Goal: Task Accomplishment & Management: Use online tool/utility

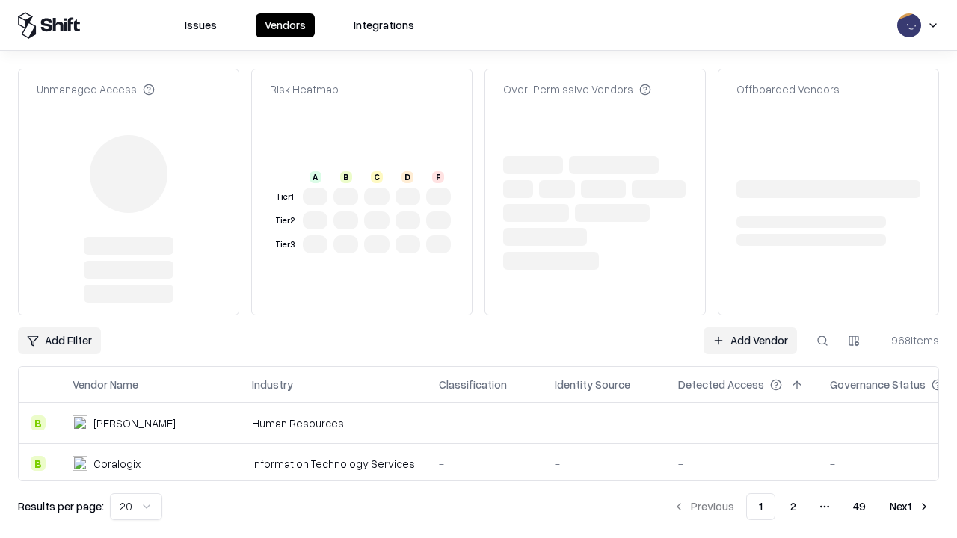
click at [750, 327] on link "Add Vendor" at bounding box center [749, 340] width 93 height 27
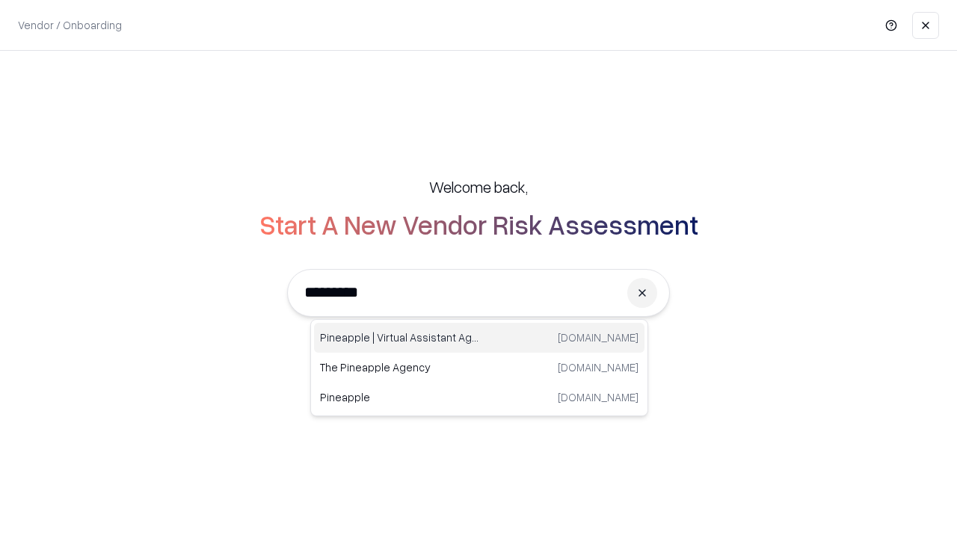
click at [479, 338] on div "Pineapple | Virtual Assistant Agency [DOMAIN_NAME]" at bounding box center [479, 338] width 330 height 30
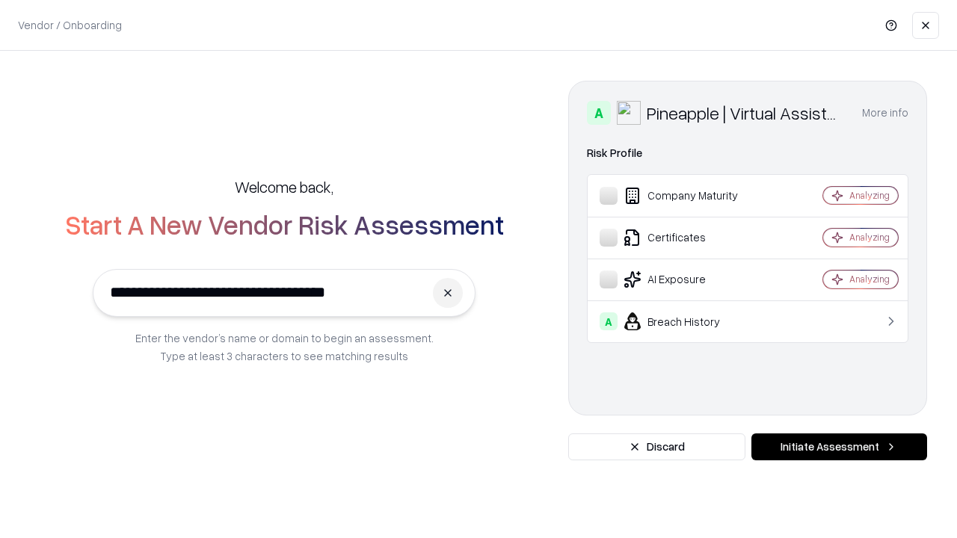
type input "**********"
click at [839, 447] on button "Initiate Assessment" at bounding box center [839, 447] width 176 height 27
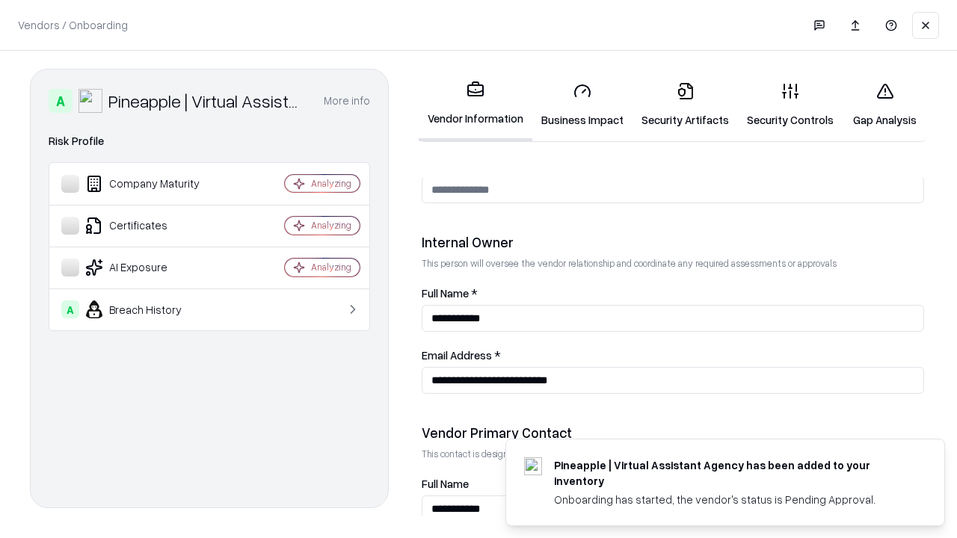
scroll to position [774, 0]
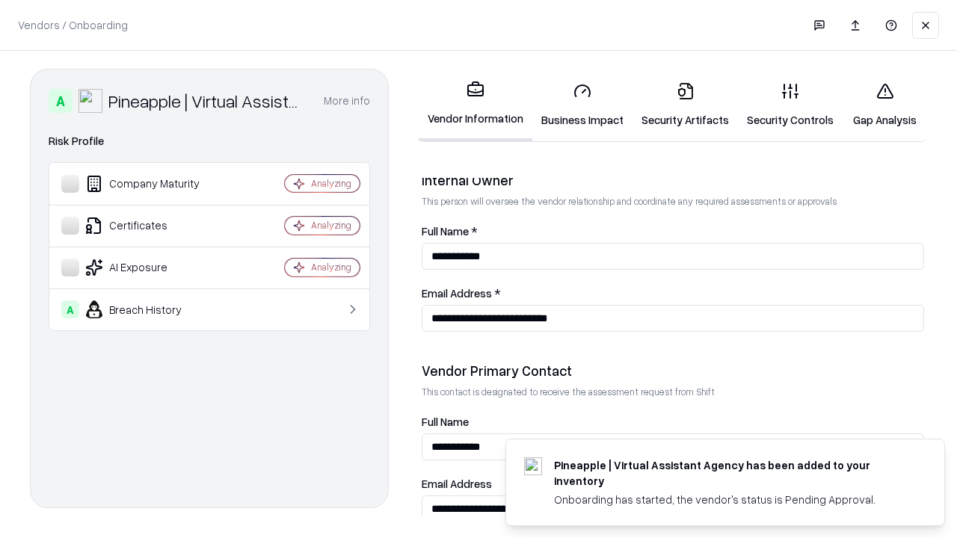
click at [582, 105] on link "Business Impact" at bounding box center [582, 105] width 100 height 70
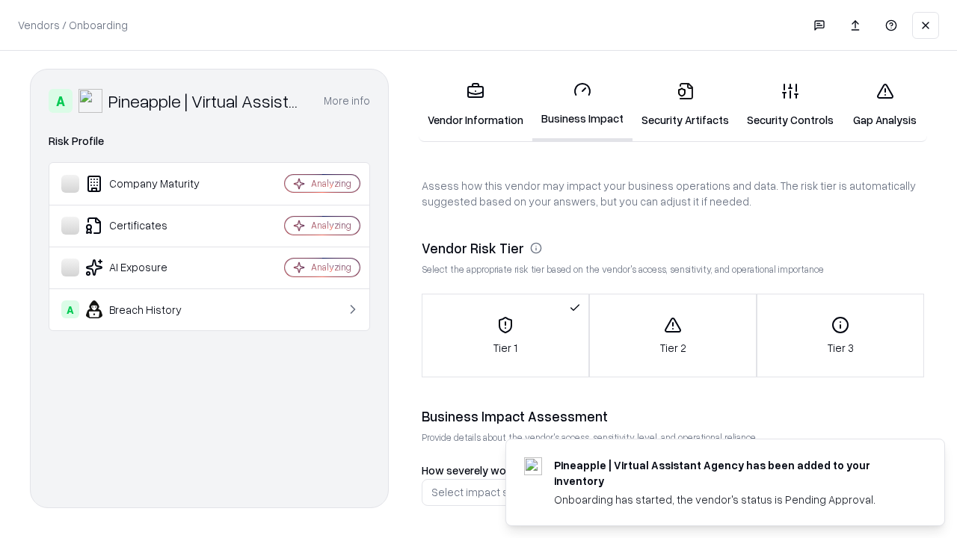
click at [685, 105] on link "Security Artifacts" at bounding box center [684, 105] width 105 height 70
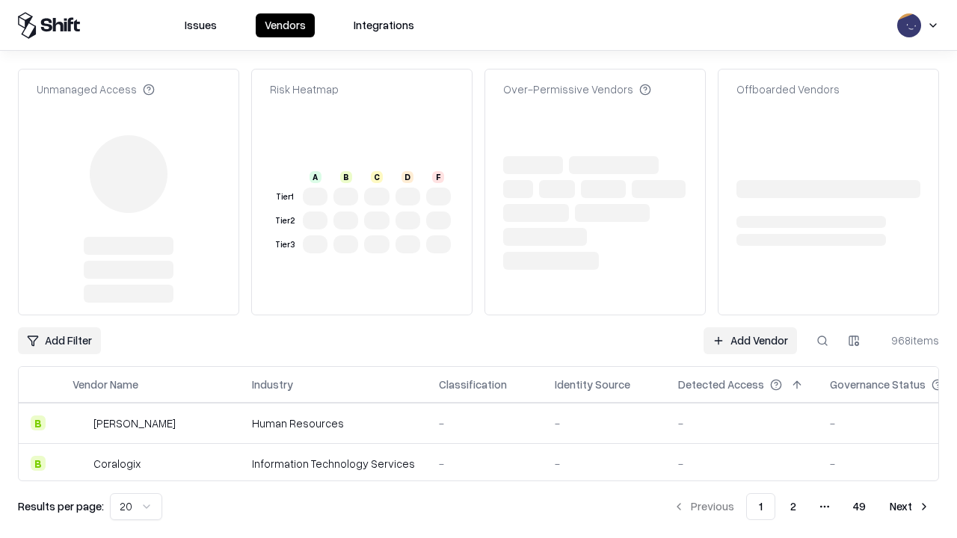
click at [750, 327] on link "Add Vendor" at bounding box center [749, 340] width 93 height 27
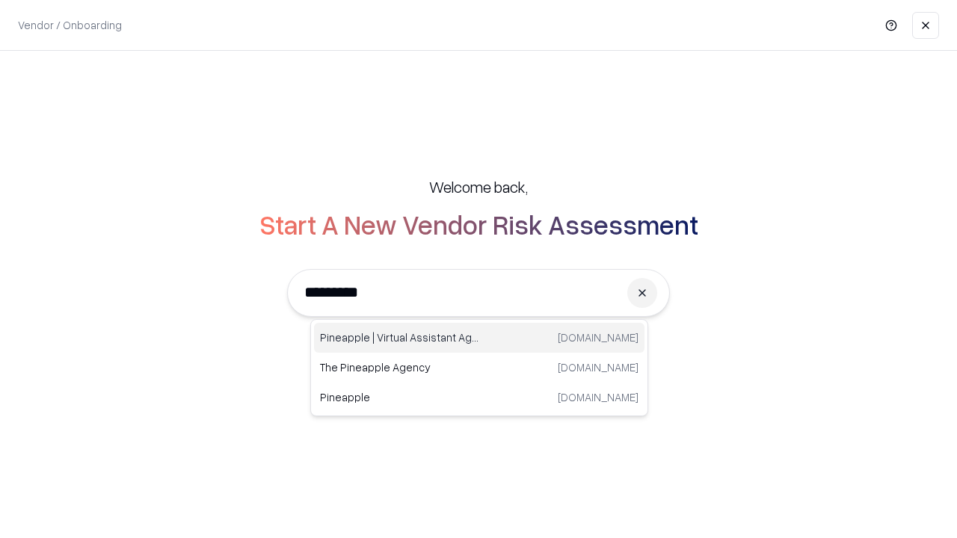
click at [479, 338] on div "Pineapple | Virtual Assistant Agency [DOMAIN_NAME]" at bounding box center [479, 338] width 330 height 30
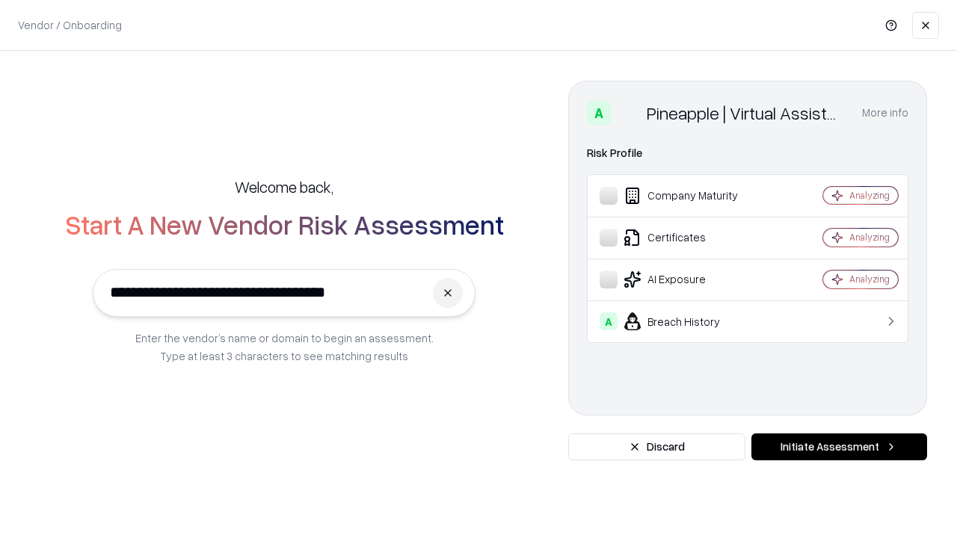
type input "**********"
click at [839, 447] on button "Initiate Assessment" at bounding box center [839, 447] width 176 height 27
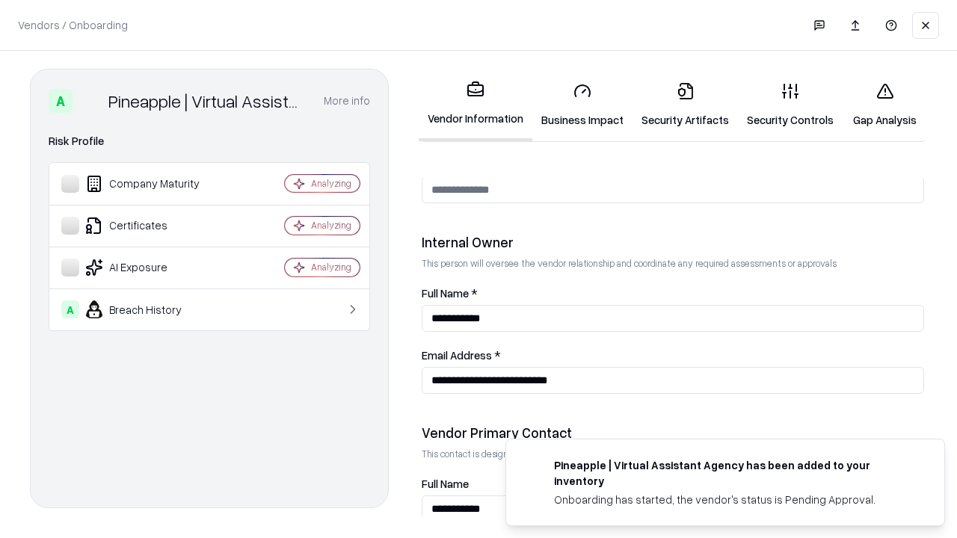
scroll to position [774, 0]
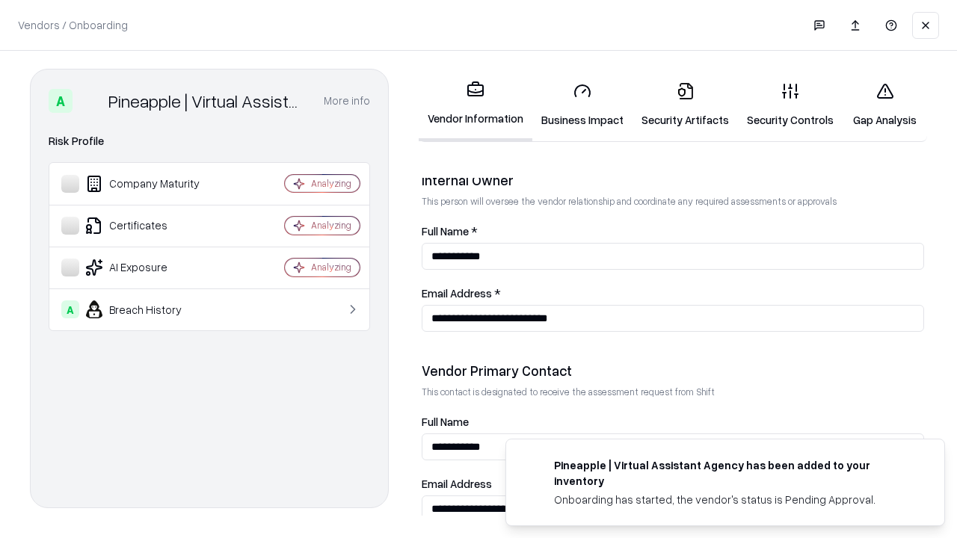
click at [884, 105] on link "Gap Analysis" at bounding box center [885, 105] width 84 height 70
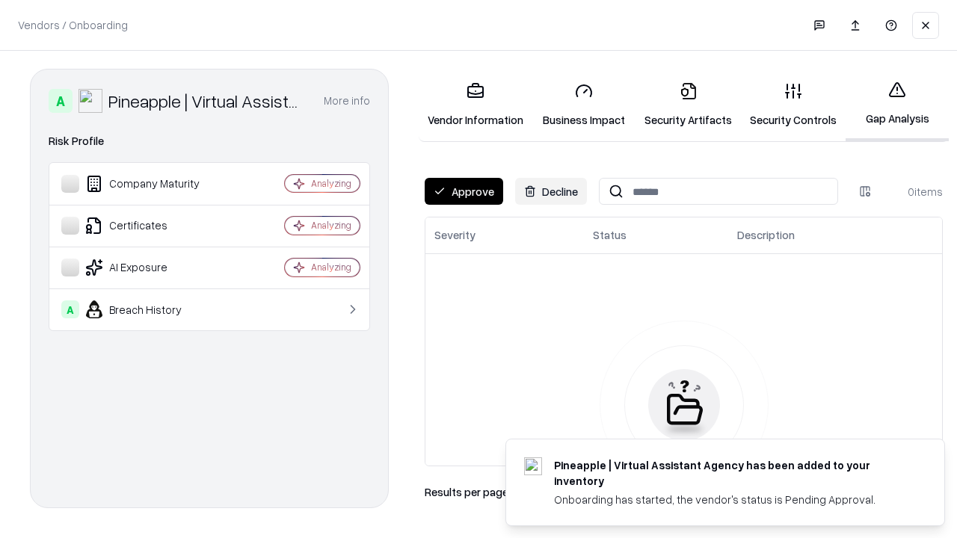
click at [464, 191] on button "Approve" at bounding box center [464, 191] width 78 height 27
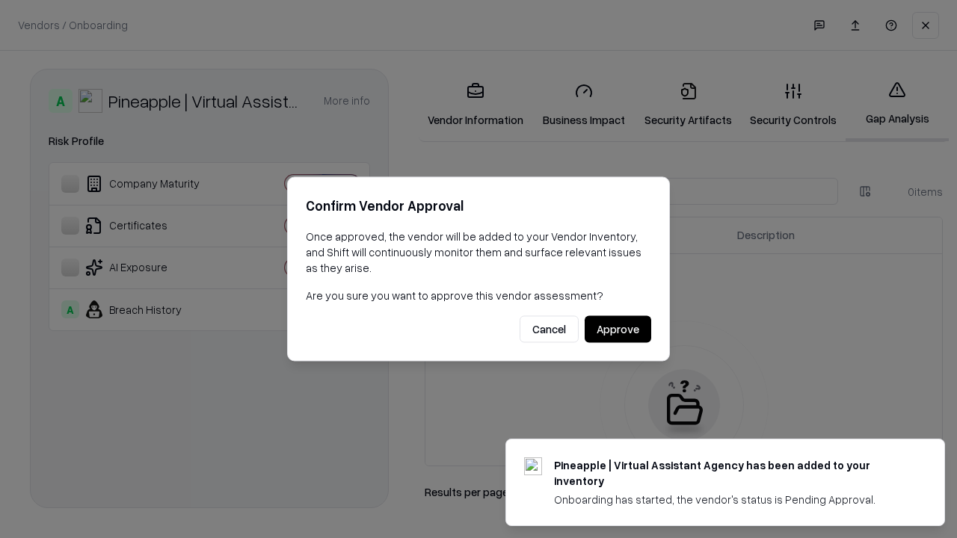
click at [618, 329] on button "Approve" at bounding box center [618, 329] width 67 height 27
